Goal: Task Accomplishment & Management: Manage account settings

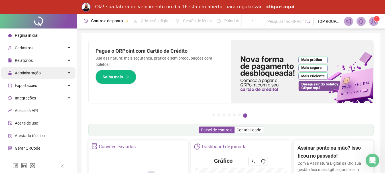
click at [39, 68] on span "Administração" at bounding box center [24, 72] width 33 height 11
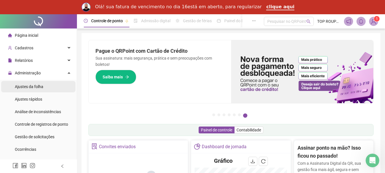
click at [27, 91] on div "Ajustes da folha" at bounding box center [29, 86] width 28 height 11
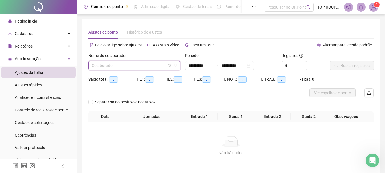
click at [145, 67] on input "search" at bounding box center [132, 65] width 80 height 9
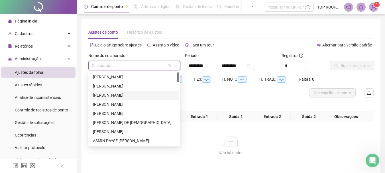
click at [129, 95] on div "[PERSON_NAME]" at bounding box center [134, 95] width 83 height 6
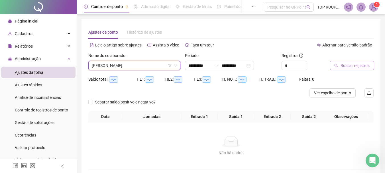
click at [332, 67] on button "Buscar registros" at bounding box center [352, 65] width 44 height 9
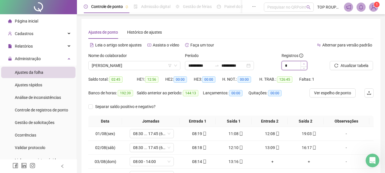
type input "*"
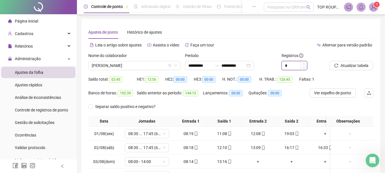
click at [304, 63] on icon "up" at bounding box center [304, 64] width 2 height 2
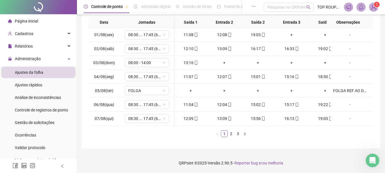
scroll to position [0, 49]
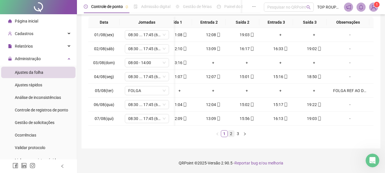
click at [234, 134] on link "2" at bounding box center [231, 133] width 6 height 6
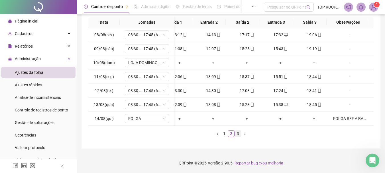
click at [237, 134] on link "3" at bounding box center [238, 133] width 6 height 6
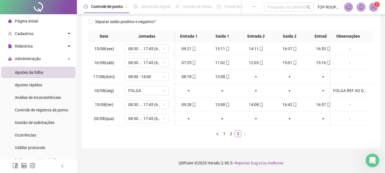
scroll to position [0, 0]
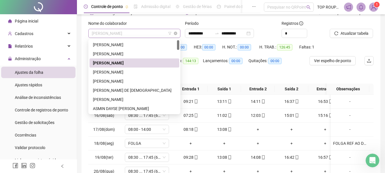
click at [116, 37] on span "[PERSON_NAME]" at bounding box center [134, 33] width 85 height 9
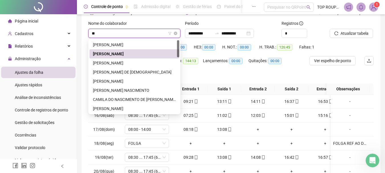
type input "***"
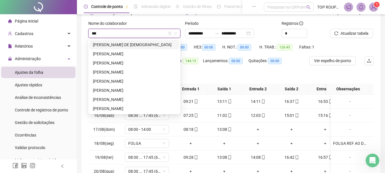
click at [122, 43] on div "[PERSON_NAME] DE [DEMOGRAPHIC_DATA]" at bounding box center [134, 45] width 83 height 6
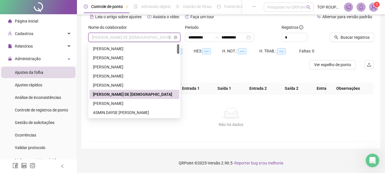
click at [122, 33] on span "[PERSON_NAME] DE [DEMOGRAPHIC_DATA]" at bounding box center [134, 37] width 85 height 9
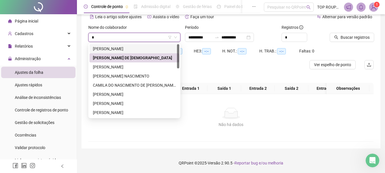
type input "**"
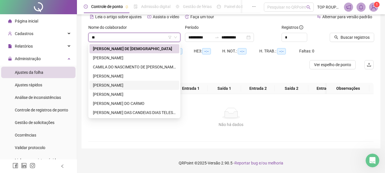
click at [130, 82] on div "[PERSON_NAME]" at bounding box center [134, 85] width 83 height 6
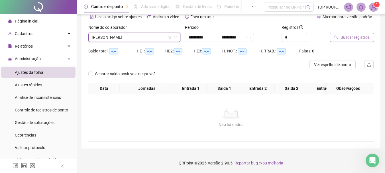
click at [349, 34] on span "Buscar registros" at bounding box center [354, 37] width 29 height 6
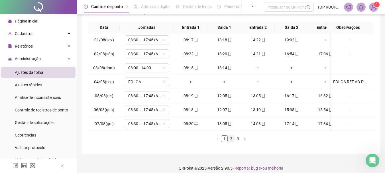
click at [232, 142] on link "2" at bounding box center [231, 139] width 6 height 6
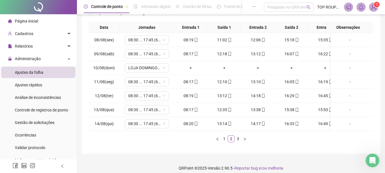
drag, startPoint x: 230, startPoint y: 136, endPoint x: 283, endPoint y: 131, distance: 53.2
click at [283, 131] on div "Data Jornadas Entrada 1 Saída 1 Entrada 2 Saída 2 Entrada 3 Saída 3 Observações…" at bounding box center [230, 82] width 285 height 120
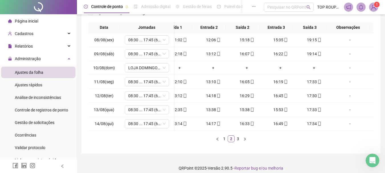
click at [238, 142] on link "3" at bounding box center [238, 139] width 6 height 6
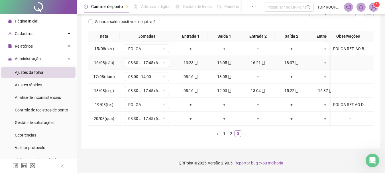
click at [347, 60] on div "-" at bounding box center [350, 63] width 34 height 6
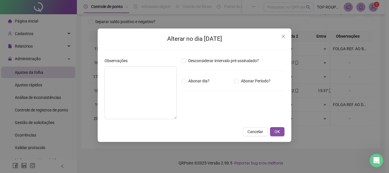
click at [249, 127] on button "Cancelar" at bounding box center [255, 131] width 25 height 9
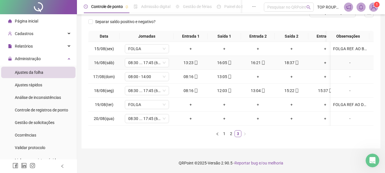
click at [345, 60] on div "-" at bounding box center [350, 63] width 34 height 6
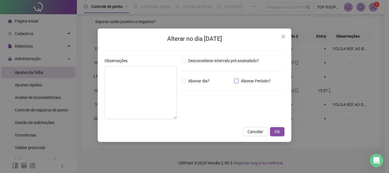
click at [242, 80] on span "Abonar Período?" at bounding box center [256, 81] width 34 height 6
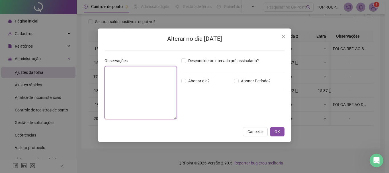
click at [129, 83] on textarea at bounding box center [141, 92] width 72 height 53
click at [254, 74] on div "Desconsiderar intervalo pré-assinalado? Abonar dia? Abonar Período? Horas a abo…" at bounding box center [233, 91] width 108 height 66
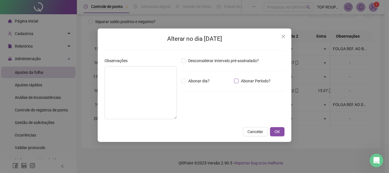
click at [253, 80] on span "Abonar Período?" at bounding box center [256, 81] width 34 height 6
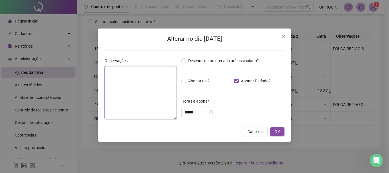
click at [132, 97] on textarea at bounding box center [141, 92] width 72 height 53
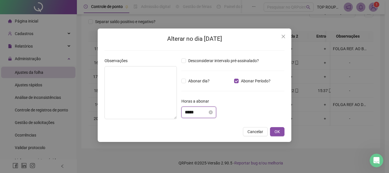
click at [187, 112] on input "*****" at bounding box center [196, 112] width 23 height 7
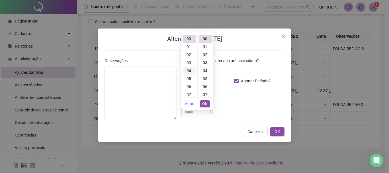
click at [191, 67] on div "04" at bounding box center [190, 71] width 14 height 8
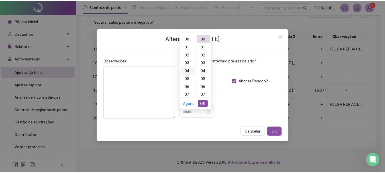
scroll to position [32, 0]
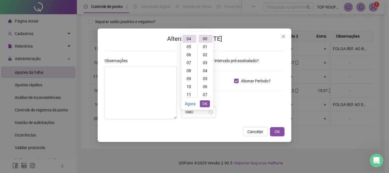
type input "*****"
click at [204, 101] on span "OK" at bounding box center [204, 104] width 5 height 6
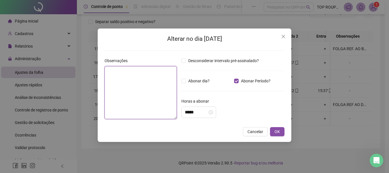
click at [143, 89] on textarea at bounding box center [141, 92] width 72 height 53
type textarea "*"
type textarea "**********"
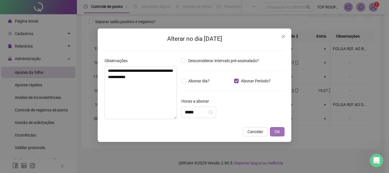
click at [279, 133] on span "OK" at bounding box center [277, 131] width 5 height 6
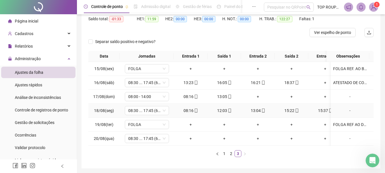
scroll to position [28, 0]
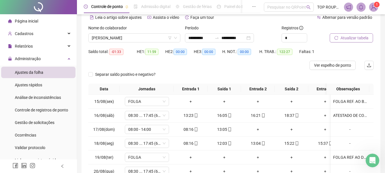
click at [357, 40] on span "Atualizar tabela" at bounding box center [354, 38] width 28 height 6
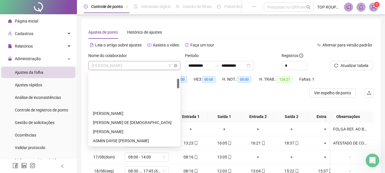
scroll to position [46, 0]
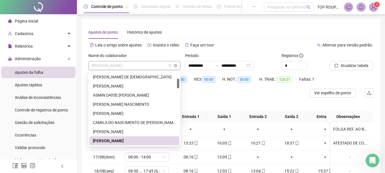
click at [123, 65] on span "[PERSON_NAME]" at bounding box center [134, 65] width 85 height 9
type input "*"
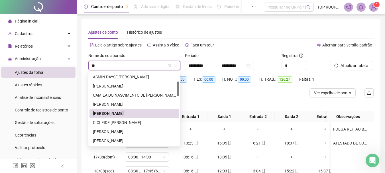
type input "***"
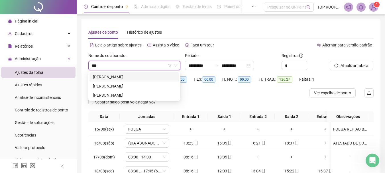
scroll to position [0, 0]
click at [104, 77] on div "[PERSON_NAME]" at bounding box center [134, 77] width 83 height 6
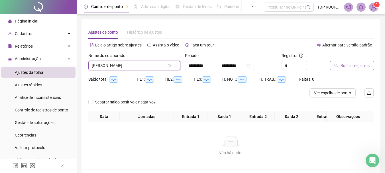
click at [341, 62] on button "Buscar registros" at bounding box center [352, 65] width 44 height 9
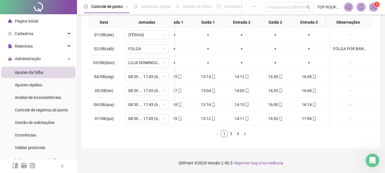
scroll to position [0, 49]
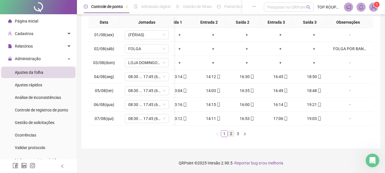
click at [231, 135] on link "2" at bounding box center [231, 133] width 6 height 6
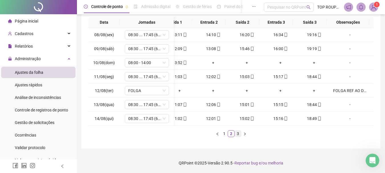
click at [239, 135] on link "3" at bounding box center [238, 133] width 6 height 6
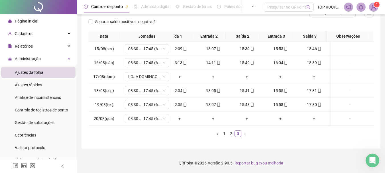
scroll to position [0, 0]
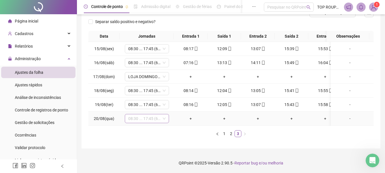
click at [141, 114] on span "08:30 ... 17:45 (6 HORAS)" at bounding box center [146, 118] width 37 height 9
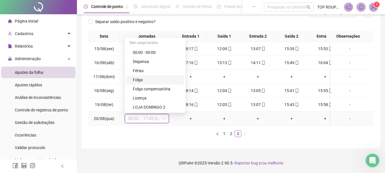
click at [143, 77] on div "Folga" at bounding box center [157, 80] width 48 height 6
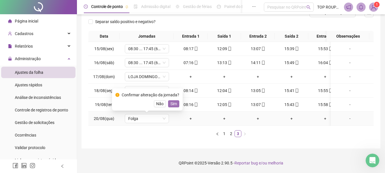
click at [171, 101] on span "Sim" at bounding box center [173, 104] width 7 height 6
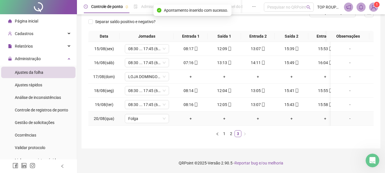
click at [345, 117] on div "-" at bounding box center [350, 118] width 34 height 6
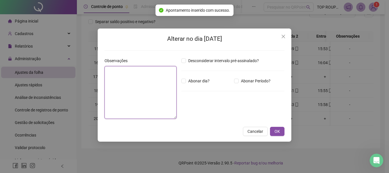
click at [154, 111] on textarea at bounding box center [141, 92] width 72 height 53
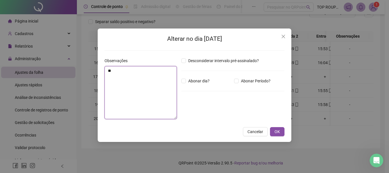
type textarea "*"
type textarea "**********"
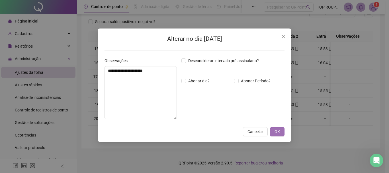
click at [275, 134] on span "OK" at bounding box center [277, 131] width 5 height 6
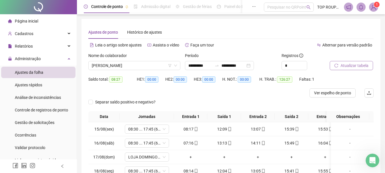
click at [349, 67] on span "Atualizar tabela" at bounding box center [354, 65] width 28 height 6
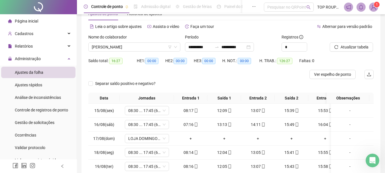
scroll to position [28, 0]
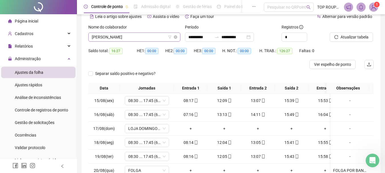
click at [128, 40] on span "[PERSON_NAME]" at bounding box center [134, 37] width 85 height 9
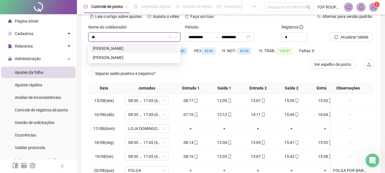
scroll to position [0, 0]
type input "******"
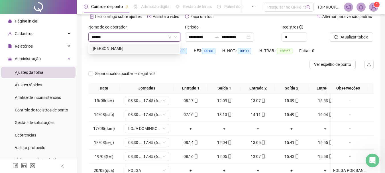
click at [139, 48] on div "[PERSON_NAME]" at bounding box center [134, 48] width 83 height 6
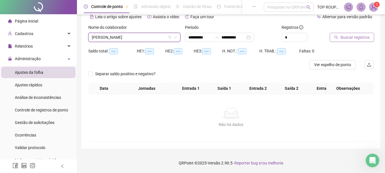
click at [348, 36] on span "Buscar registros" at bounding box center [354, 37] width 29 height 6
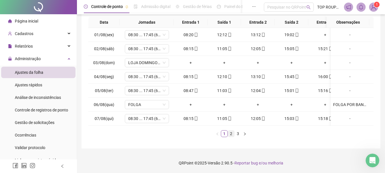
click at [231, 135] on link "2" at bounding box center [231, 133] width 6 height 6
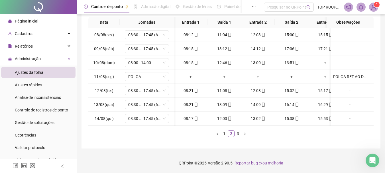
scroll to position [0, 49]
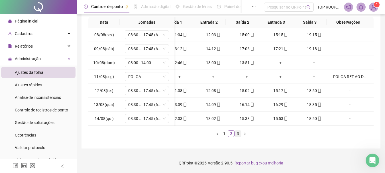
click at [235, 133] on link "3" at bounding box center [238, 133] width 6 height 6
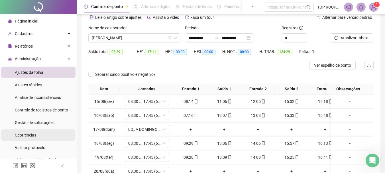
scroll to position [0, 0]
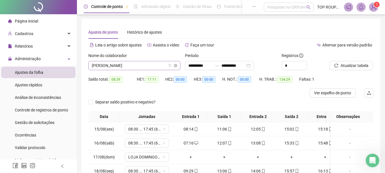
click at [117, 67] on span "[PERSON_NAME]" at bounding box center [134, 65] width 85 height 9
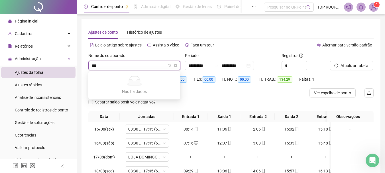
type input "*"
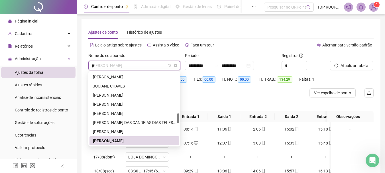
scroll to position [64, 0]
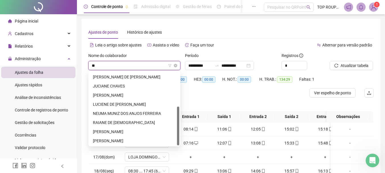
type input "***"
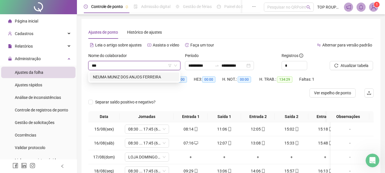
click at [143, 78] on div "NEUMA MUNIZ DOS ANJOS FERREIRA" at bounding box center [134, 77] width 83 height 6
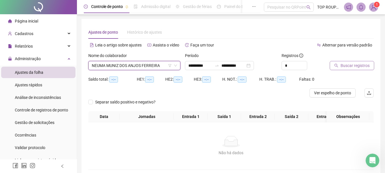
click at [341, 66] on span "Buscar registros" at bounding box center [354, 65] width 29 height 6
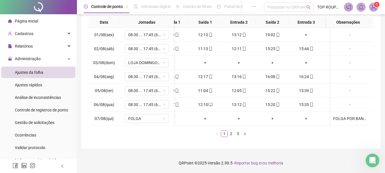
scroll to position [0, 18]
click at [228, 136] on link "2" at bounding box center [231, 133] width 6 height 6
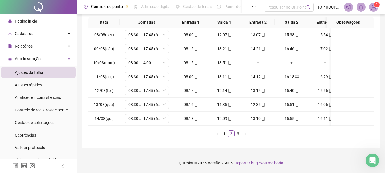
scroll to position [0, 49]
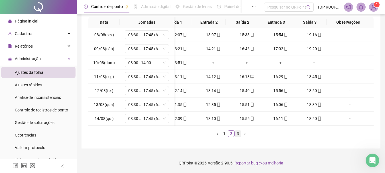
click at [238, 135] on link "3" at bounding box center [238, 133] width 6 height 6
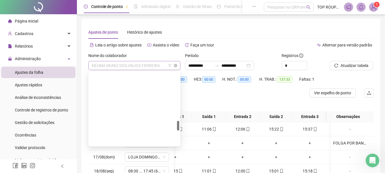
scroll to position [355, 0]
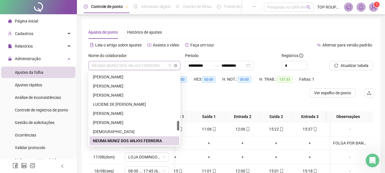
click at [121, 66] on span "NEUMA MUNIZ DOS ANJOS FERREIRA" at bounding box center [134, 65] width 85 height 9
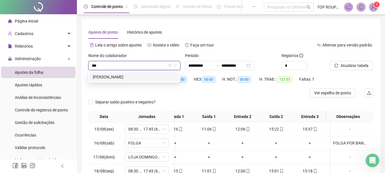
type input "****"
click at [107, 77] on div "[PERSON_NAME]" at bounding box center [134, 77] width 83 height 6
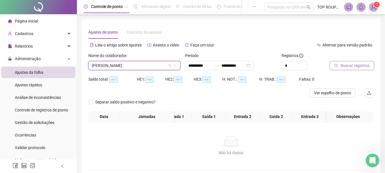
click at [339, 67] on button "Buscar registros" at bounding box center [352, 65] width 44 height 9
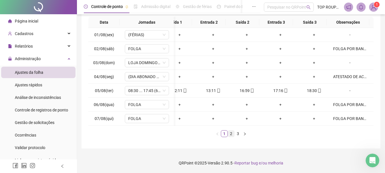
click at [233, 132] on link "2" at bounding box center [231, 133] width 6 height 6
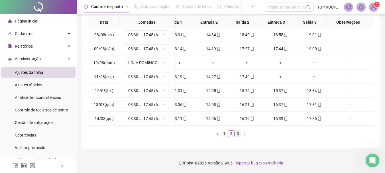
click at [235, 134] on link "3" at bounding box center [238, 133] width 6 height 6
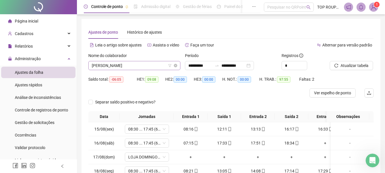
click at [126, 64] on span "[PERSON_NAME]" at bounding box center [134, 65] width 85 height 9
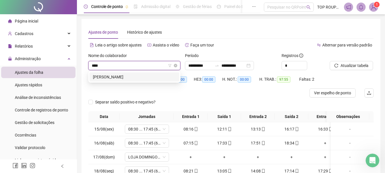
type input "*****"
click at [141, 80] on div "[PERSON_NAME]" at bounding box center [134, 77] width 83 height 6
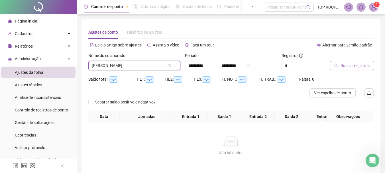
click at [353, 69] on button "Buscar registros" at bounding box center [352, 65] width 44 height 9
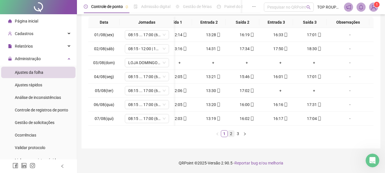
click at [228, 134] on link "2" at bounding box center [231, 133] width 6 height 6
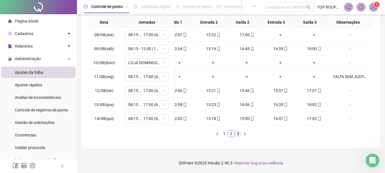
click at [237, 134] on link "3" at bounding box center [238, 133] width 6 height 6
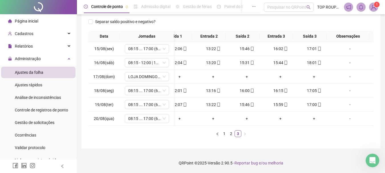
scroll to position [0, 12]
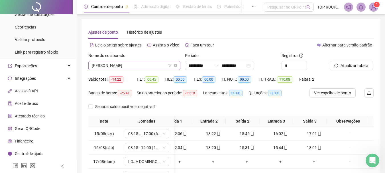
click at [126, 63] on span "[PERSON_NAME]" at bounding box center [134, 65] width 85 height 9
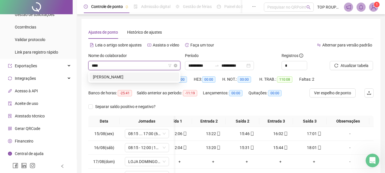
type input "*****"
click at [109, 77] on div "[PERSON_NAME]" at bounding box center [134, 77] width 83 height 6
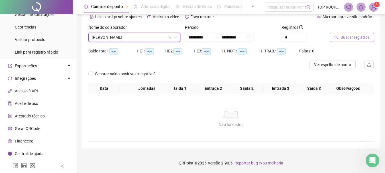
click at [343, 34] on span "Buscar registros" at bounding box center [354, 37] width 29 height 6
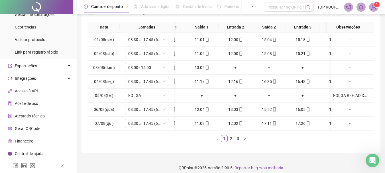
scroll to position [0, 49]
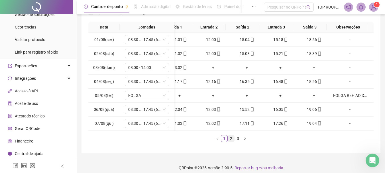
click at [232, 142] on link "2" at bounding box center [231, 138] width 6 height 6
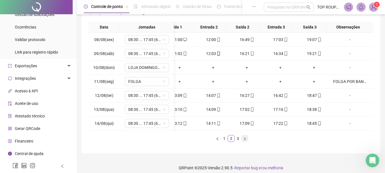
click at [242, 142] on button "button" at bounding box center [244, 138] width 7 height 7
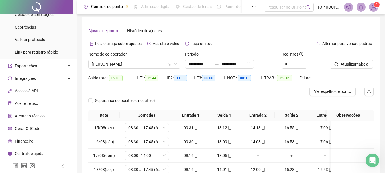
scroll to position [0, 0]
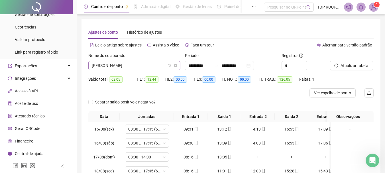
click at [118, 62] on span "[PERSON_NAME]" at bounding box center [134, 65] width 85 height 9
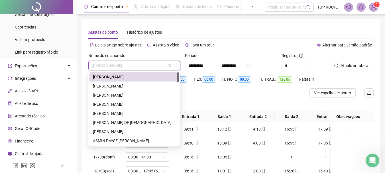
click at [102, 85] on div "[PERSON_NAME]" at bounding box center [134, 86] width 83 height 6
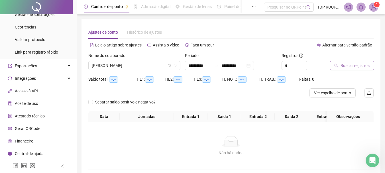
click at [366, 66] on span "Buscar registros" at bounding box center [354, 65] width 29 height 6
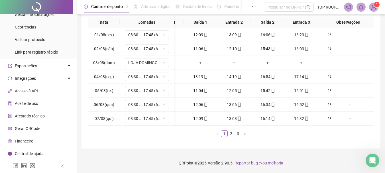
scroll to position [0, 49]
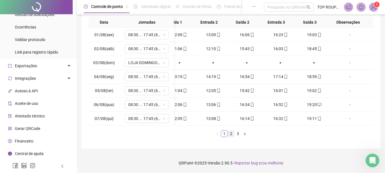
click at [231, 134] on link "2" at bounding box center [231, 133] width 6 height 6
click at [244, 135] on icon "right" at bounding box center [244, 133] width 3 height 3
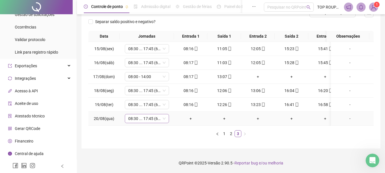
click at [145, 116] on span "08:30 ... 17:45 (6 HORAS)" at bounding box center [146, 118] width 37 height 9
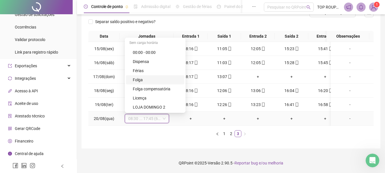
click at [154, 77] on div "Folga" at bounding box center [157, 80] width 48 height 6
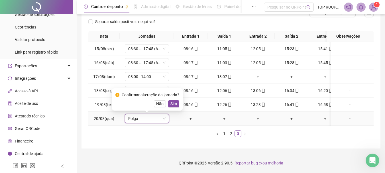
click at [179, 99] on div "Confirmar alteração da jornada? Não Sim" at bounding box center [147, 99] width 71 height 22
click at [173, 101] on span "Sim" at bounding box center [173, 104] width 7 height 6
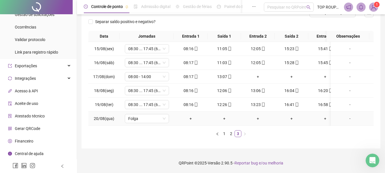
click at [341, 115] on div "-" at bounding box center [350, 118] width 34 height 6
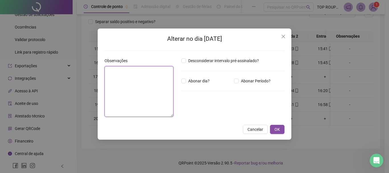
click at [145, 80] on textarea at bounding box center [139, 91] width 69 height 51
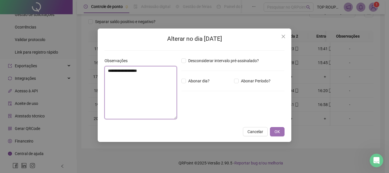
type textarea "**********"
click at [279, 131] on span "OK" at bounding box center [277, 131] width 5 height 6
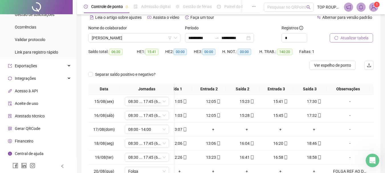
click at [348, 38] on span "Atualizar tabela" at bounding box center [354, 38] width 28 height 6
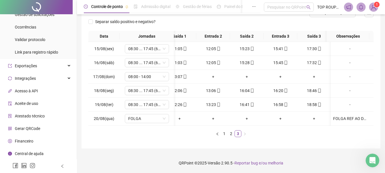
drag, startPoint x: 219, startPoint y: 125, endPoint x: 202, endPoint y: 125, distance: 16.5
click at [203, 125] on div "Data Jornadas Entrada 1 Saída 1 Entrada 2 Saída 2 Entrada 3 Saída 3 Observações…" at bounding box center [230, 84] width 285 height 106
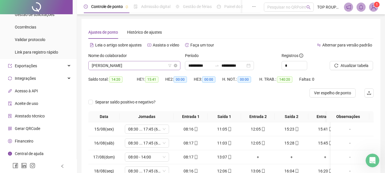
click at [139, 61] on div "[PERSON_NAME]" at bounding box center [134, 65] width 92 height 9
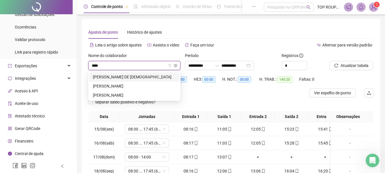
type input "*****"
click at [129, 75] on div "[PERSON_NAME] DE [DEMOGRAPHIC_DATA]" at bounding box center [134, 77] width 83 height 6
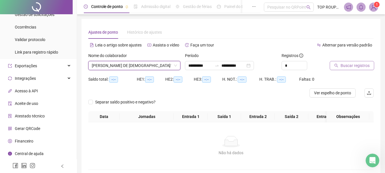
click at [344, 64] on span "Buscar registros" at bounding box center [354, 65] width 29 height 6
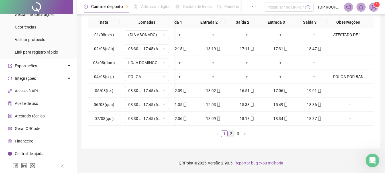
click at [232, 136] on link "2" at bounding box center [231, 133] width 6 height 6
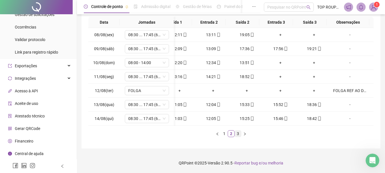
click at [241, 134] on ul "1 2 3" at bounding box center [230, 133] width 285 height 7
click at [240, 134] on link "3" at bounding box center [238, 133] width 6 height 6
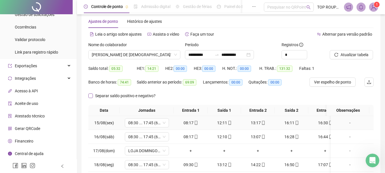
scroll to position [0, 0]
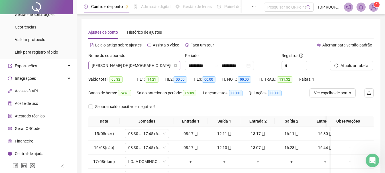
click at [142, 66] on span "[PERSON_NAME] DE [DEMOGRAPHIC_DATA]" at bounding box center [134, 65] width 85 height 9
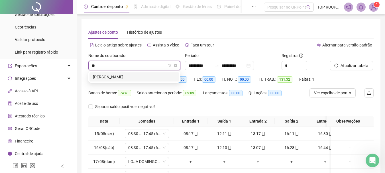
type input "***"
click at [134, 73] on div "[PERSON_NAME]" at bounding box center [134, 76] width 90 height 9
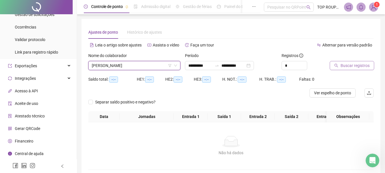
click at [347, 66] on span "Buscar registros" at bounding box center [354, 65] width 29 height 6
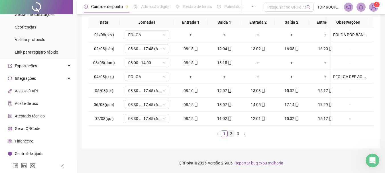
click at [228, 133] on link "2" at bounding box center [231, 133] width 6 height 6
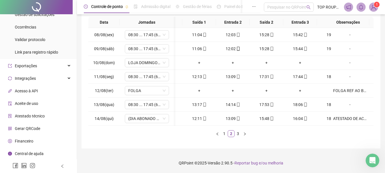
scroll to position [0, 49]
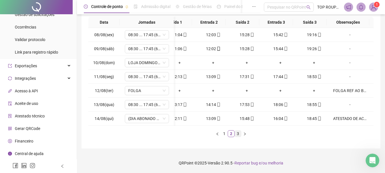
click at [238, 135] on link "3" at bounding box center [238, 133] width 6 height 6
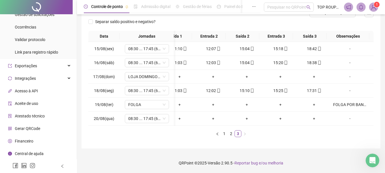
click at [334, 128] on div "Data Jornadas Entrada 1 Saída 1 Entrada 2 Saída 2 Entrada 3 Saída 3 Observações…" at bounding box center [230, 84] width 285 height 106
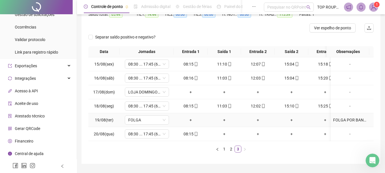
scroll to position [28, 0]
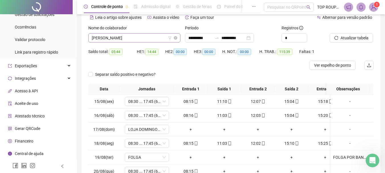
click at [113, 41] on span "[PERSON_NAME]" at bounding box center [134, 38] width 85 height 9
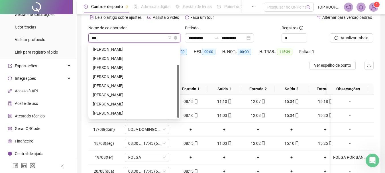
scroll to position [0, 0]
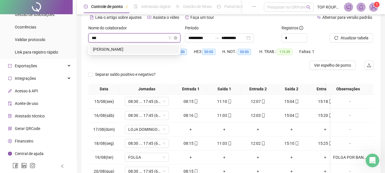
type input "****"
click at [120, 50] on div "[PERSON_NAME]" at bounding box center [134, 49] width 83 height 6
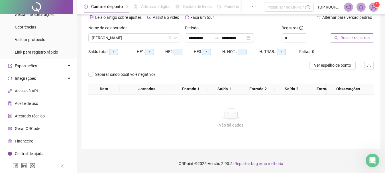
click at [352, 37] on span "Buscar registros" at bounding box center [354, 38] width 29 height 6
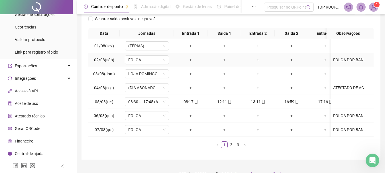
scroll to position [85, 0]
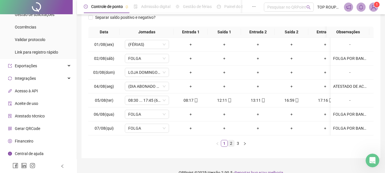
click at [228, 146] on link "2" at bounding box center [231, 143] width 6 height 6
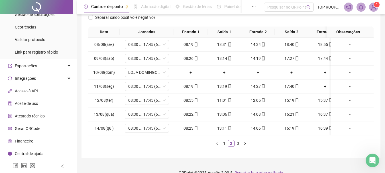
click at [239, 146] on link "3" at bounding box center [238, 143] width 6 height 6
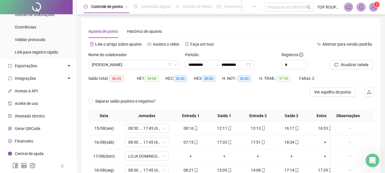
scroll to position [0, 0]
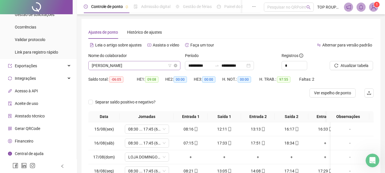
click at [113, 66] on span "[PERSON_NAME]" at bounding box center [134, 65] width 85 height 9
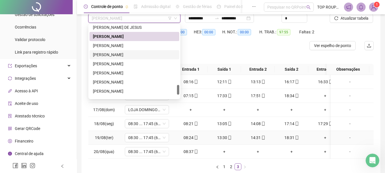
scroll to position [85, 0]
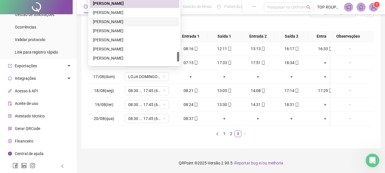
click at [260, 134] on ul "1 2 3" at bounding box center [230, 133] width 285 height 7
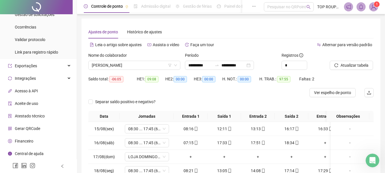
scroll to position [0, 0]
click at [121, 69] on span "[PERSON_NAME]" at bounding box center [134, 65] width 85 height 9
